Goal: Obtain resource: Obtain resource

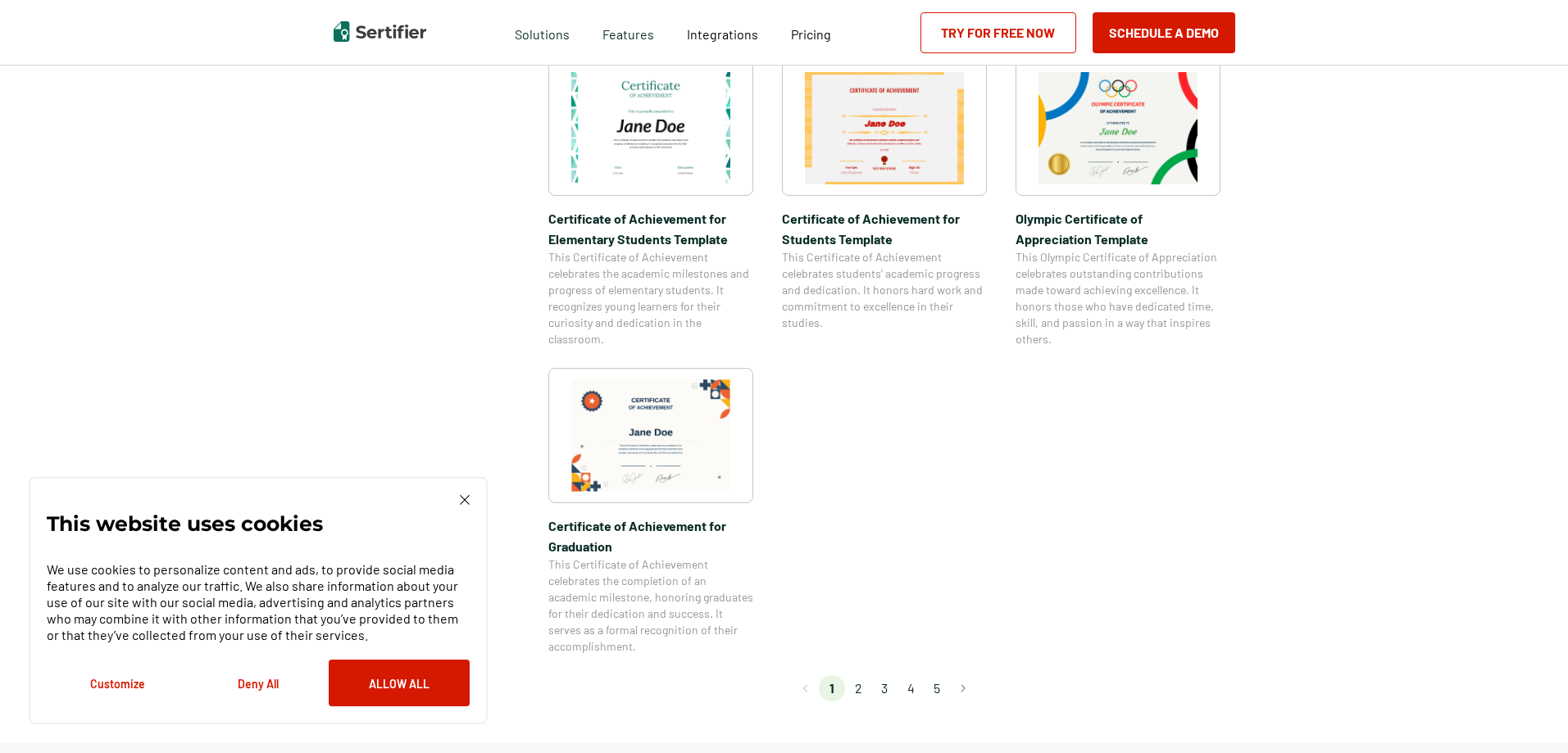
scroll to position [1638, 0]
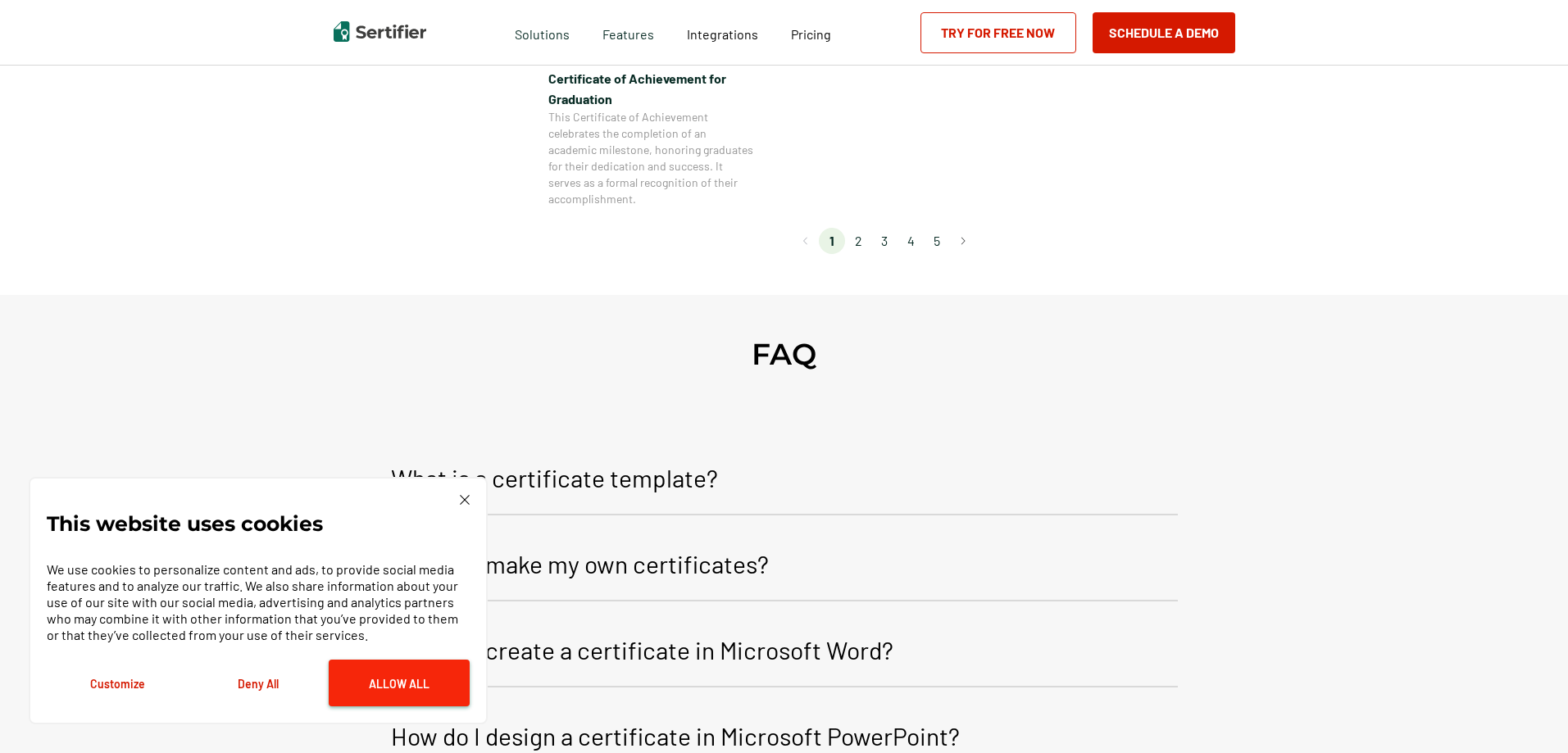
click at [407, 698] on button "Allow All" at bounding box center [399, 682] width 141 height 46
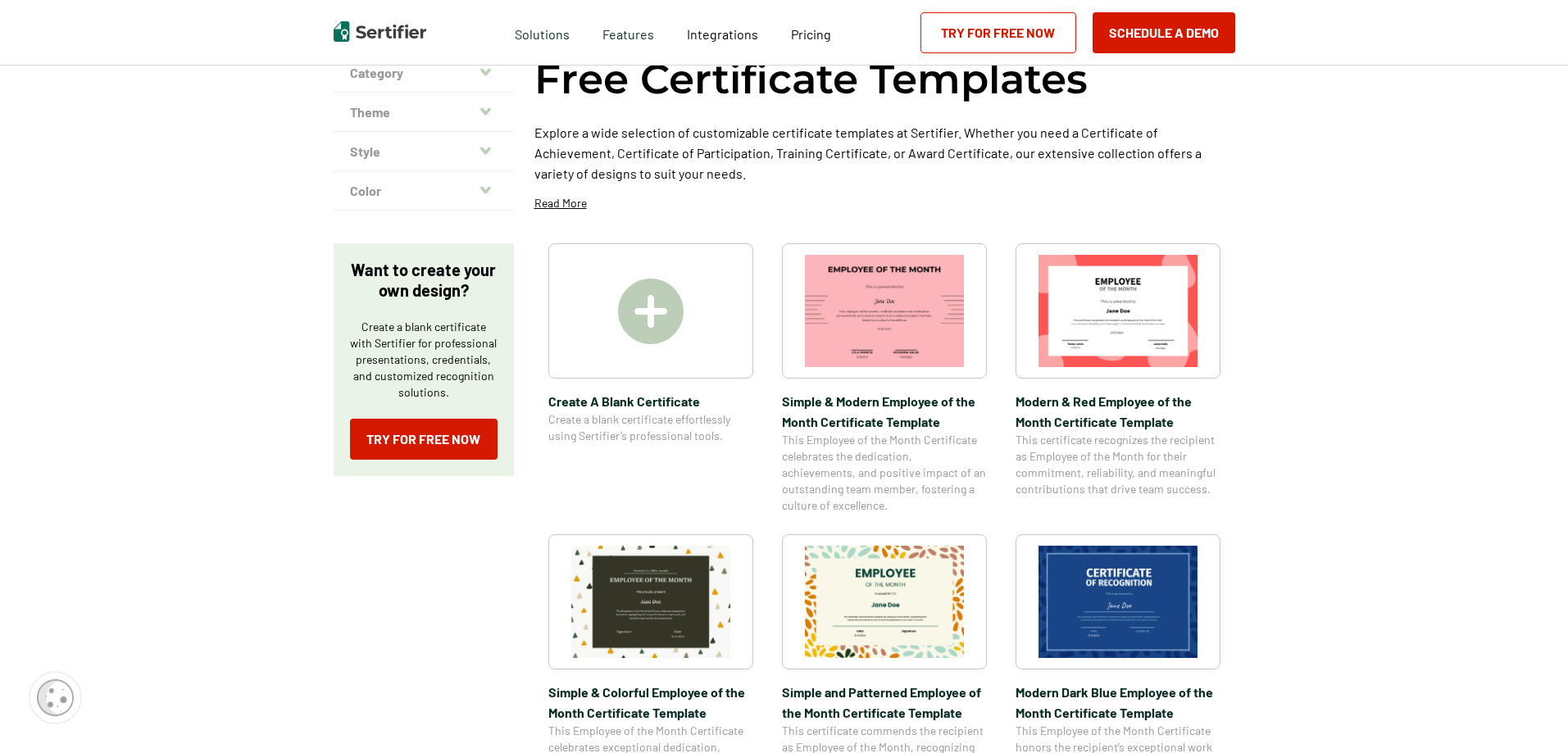
scroll to position [0, 0]
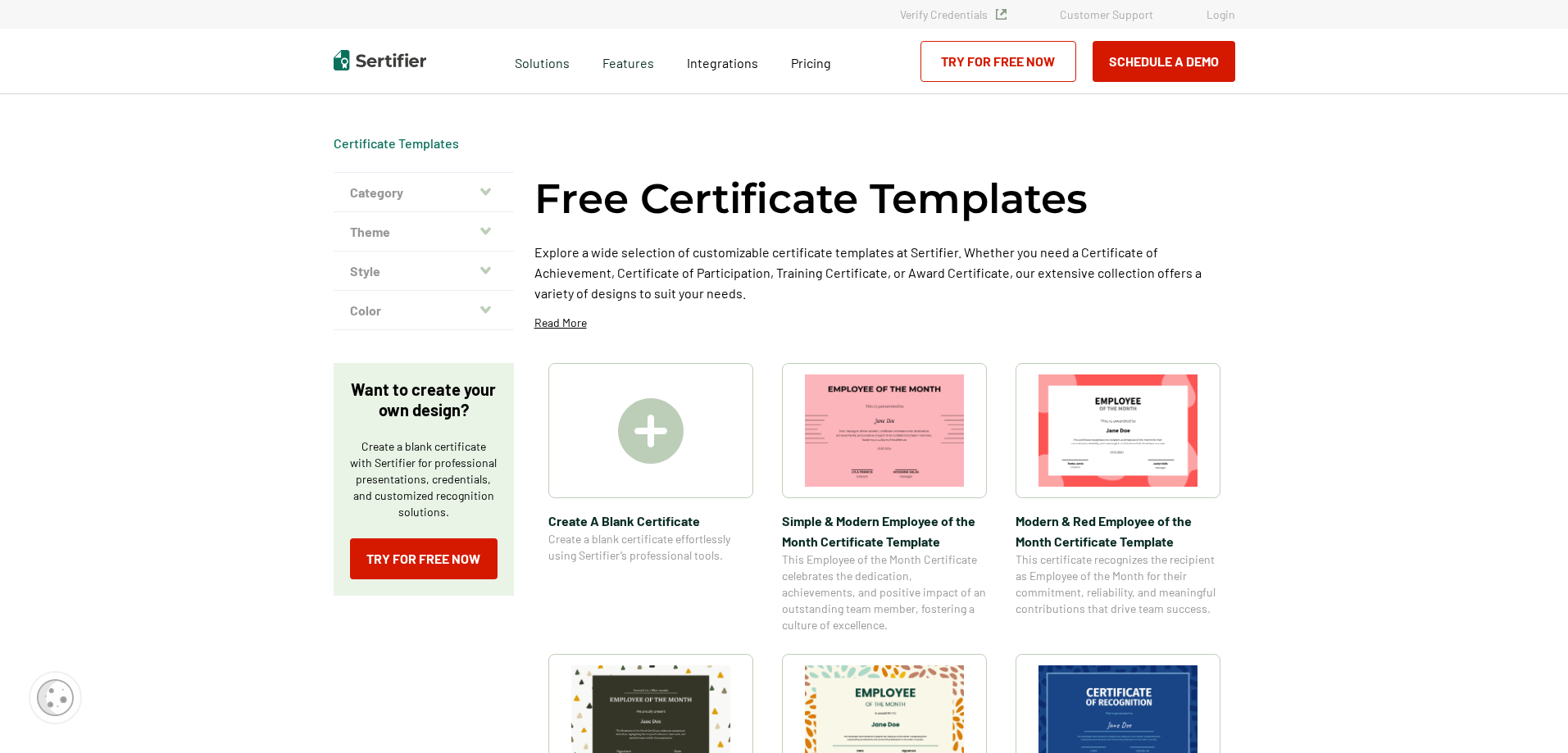
click at [443, 193] on button "Category" at bounding box center [424, 193] width 180 height 39
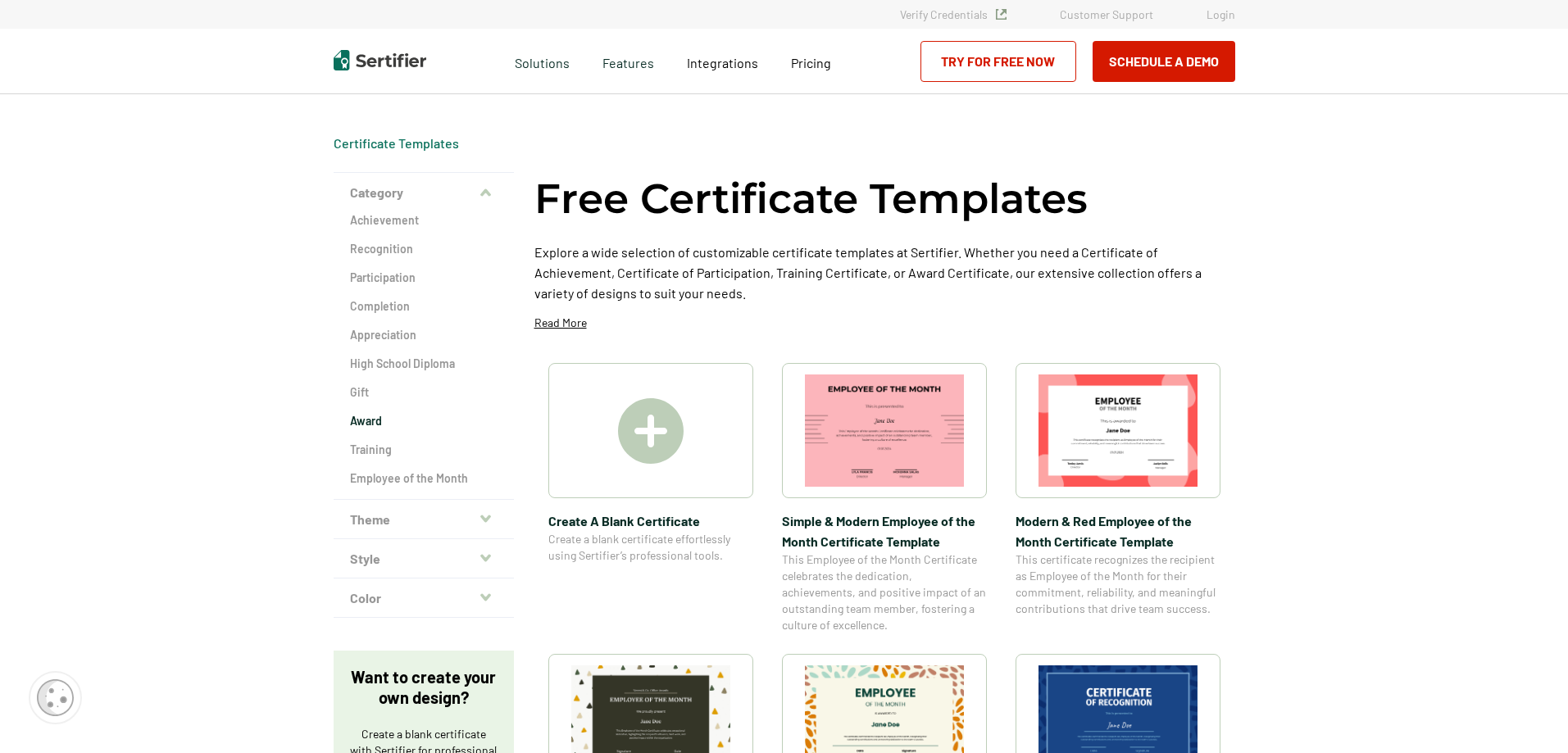
click at [371, 421] on h2 "Award" at bounding box center [424, 420] width 148 height 17
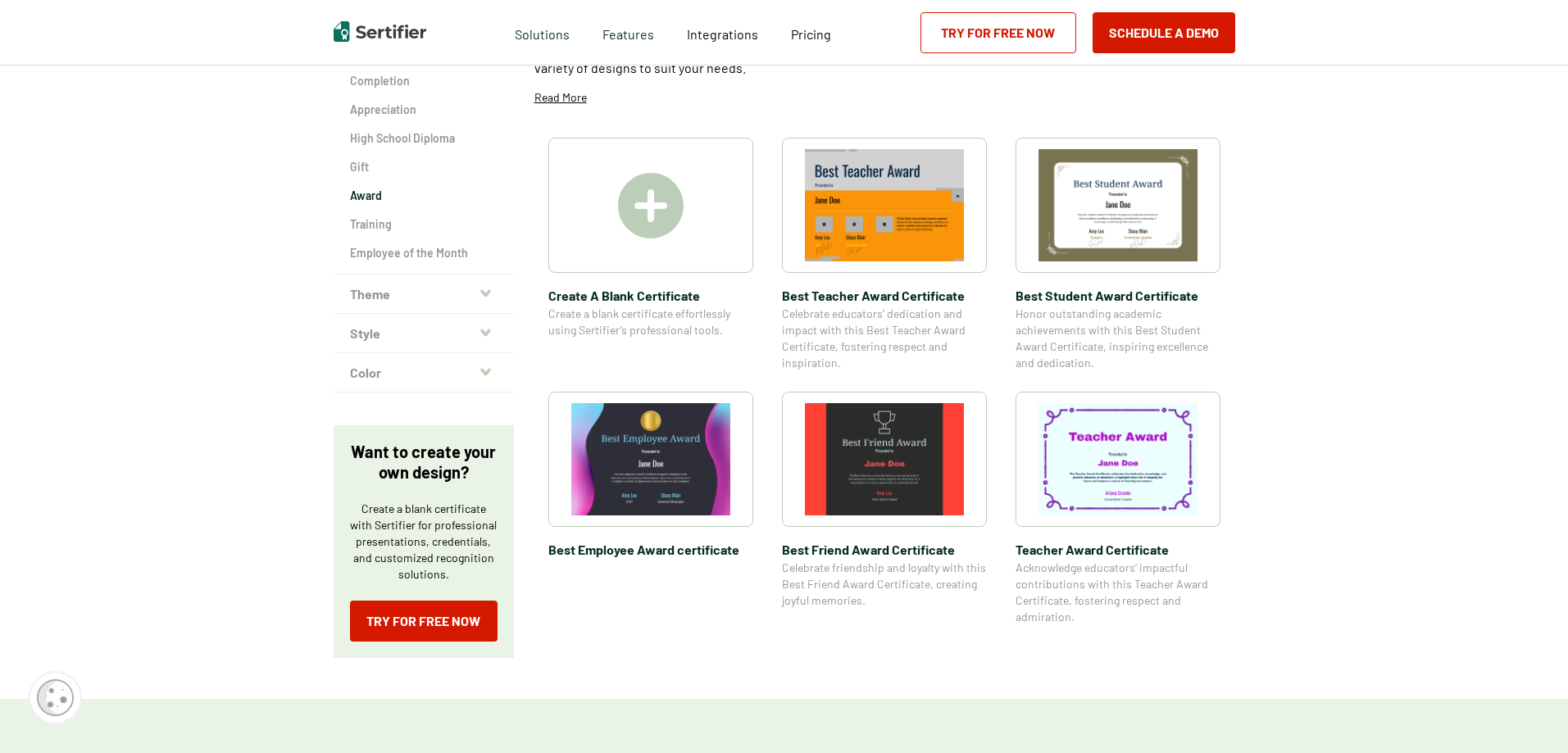
scroll to position [246, 0]
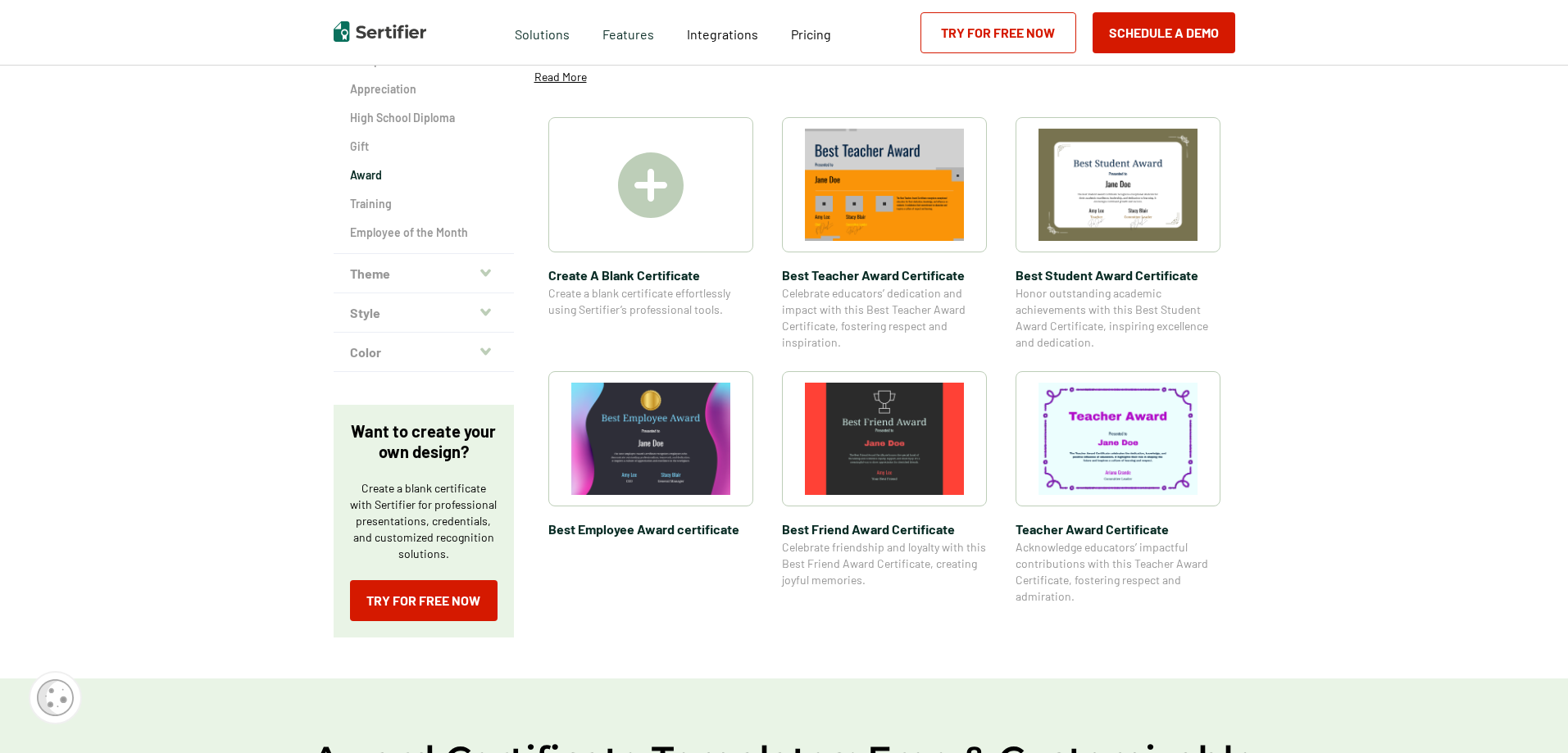
click at [655, 455] on img at bounding box center [650, 439] width 159 height 112
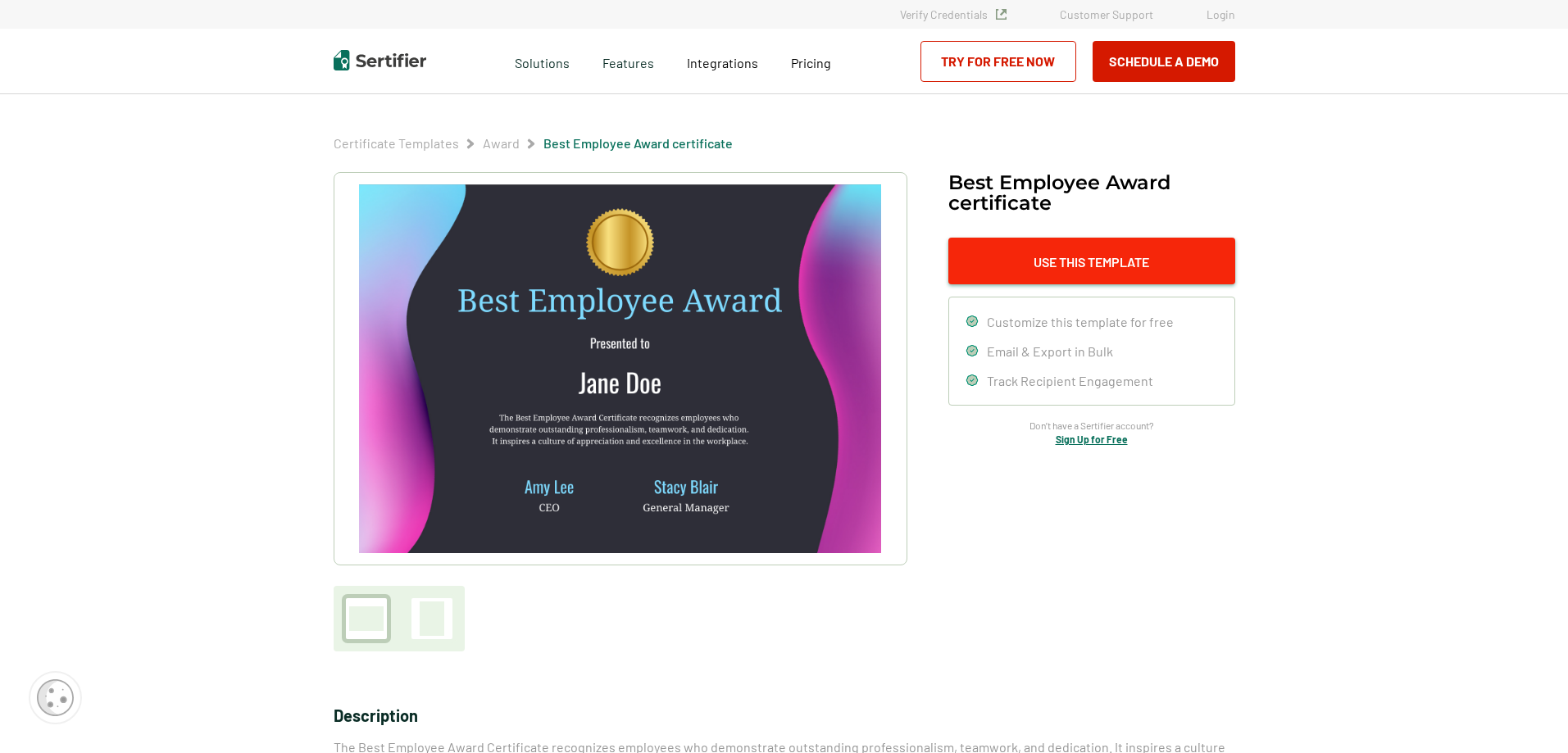
click at [1000, 266] on button "Use This Template" at bounding box center [1091, 260] width 287 height 46
